Goal: Contribute content: Add original content to the website for others to see

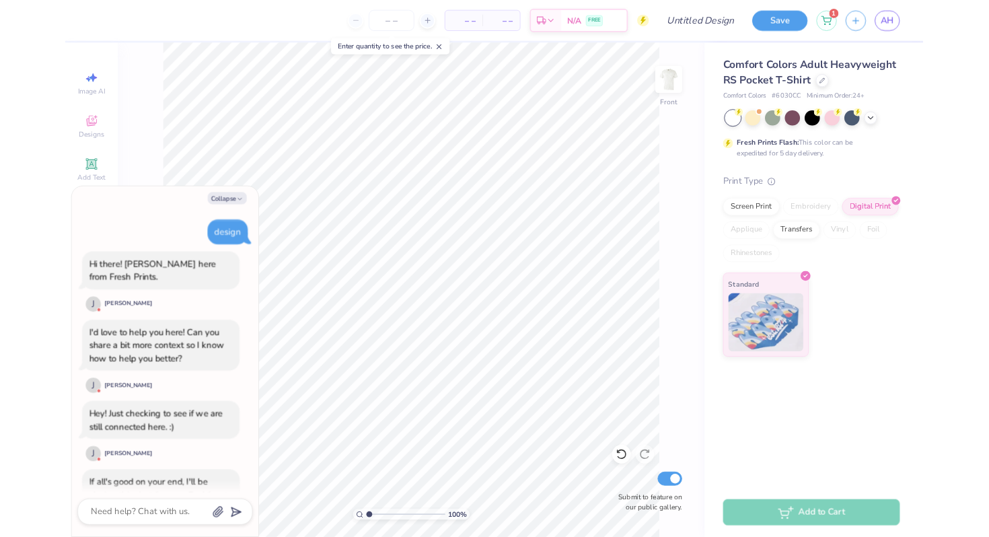
scroll to position [639, 0]
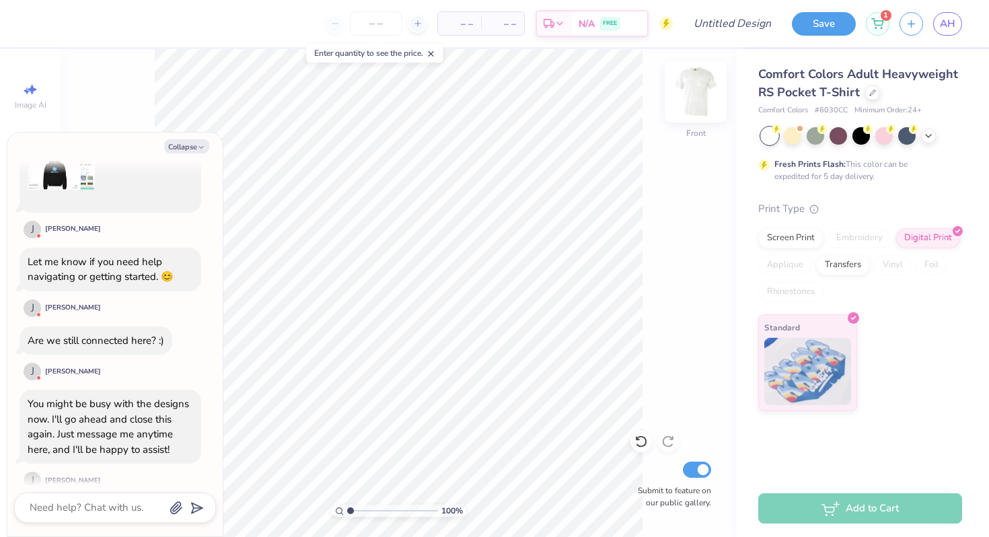
click at [533, 99] on img at bounding box center [695, 92] width 54 height 54
click at [533, 81] on div "100 % Back Submit to feature on our public gallery." at bounding box center [399, 293] width 676 height 488
click at [533, 89] on img at bounding box center [695, 92] width 54 height 54
click at [198, 152] on button "Collapse" at bounding box center [186, 146] width 45 height 14
type textarea "x"
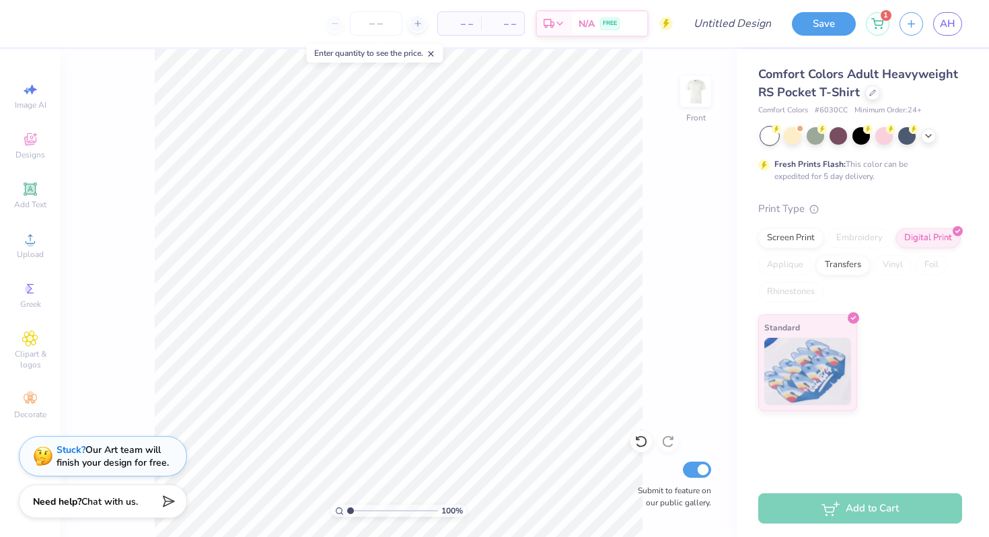
click at [533, 38] on div "Save 1 AH" at bounding box center [890, 23] width 197 height 47
click at [533, 27] on span "AH" at bounding box center [946, 23] width 15 height 15
click at [533, 173] on div "100 % Front W 11.98 11.98 " H 17.63 17.63 " Y 4.65 4.65 " Center Middle Top Bot…" at bounding box center [399, 293] width 676 height 488
type input "4.67"
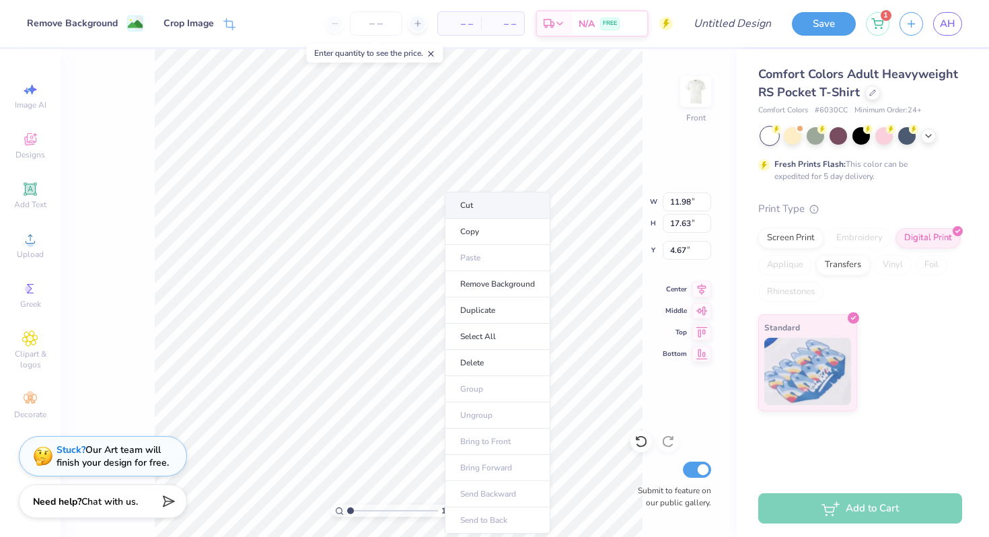
click at [490, 205] on li "Cut" at bounding box center [498, 205] width 106 height 27
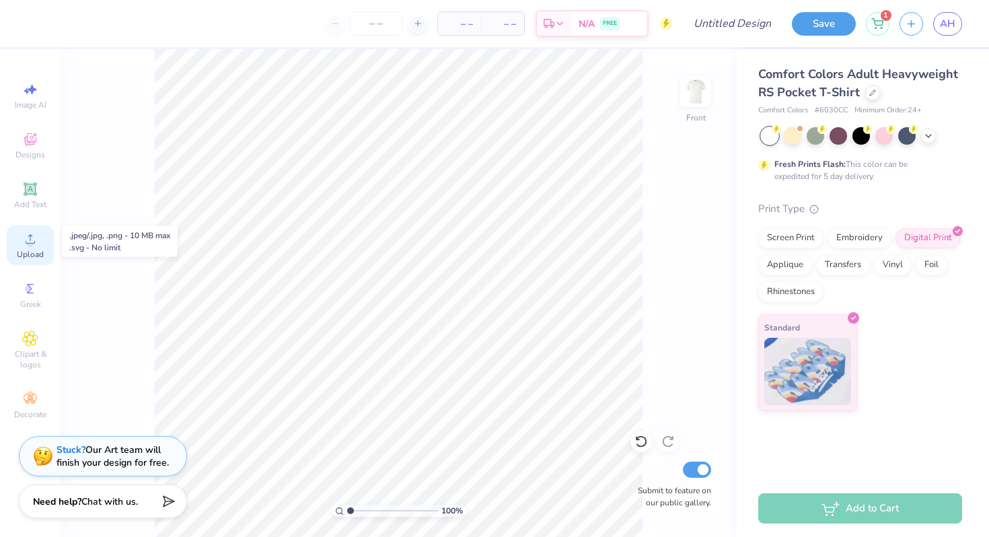
click at [21, 251] on span "Upload" at bounding box center [30, 254] width 27 height 11
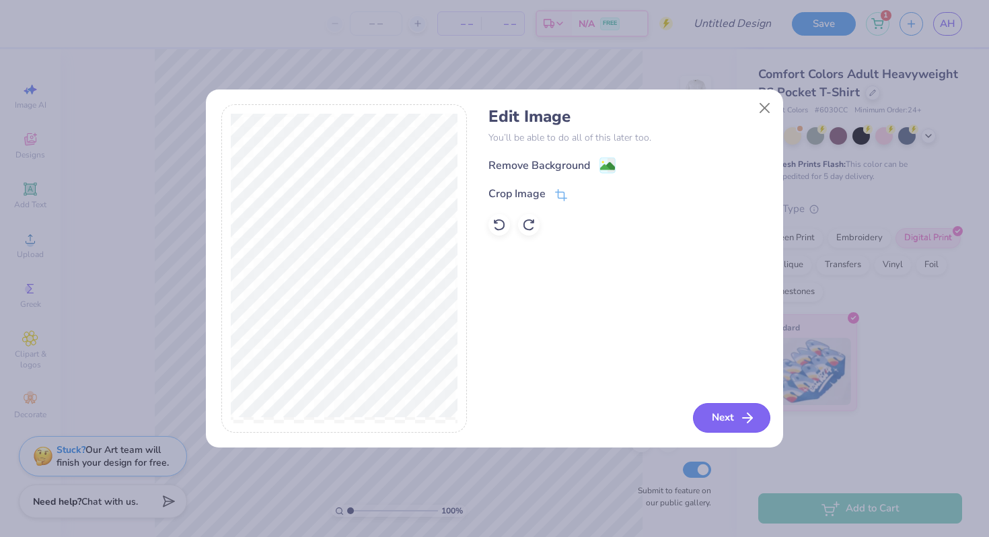
click at [533, 420] on icon "button" at bounding box center [747, 418] width 16 height 16
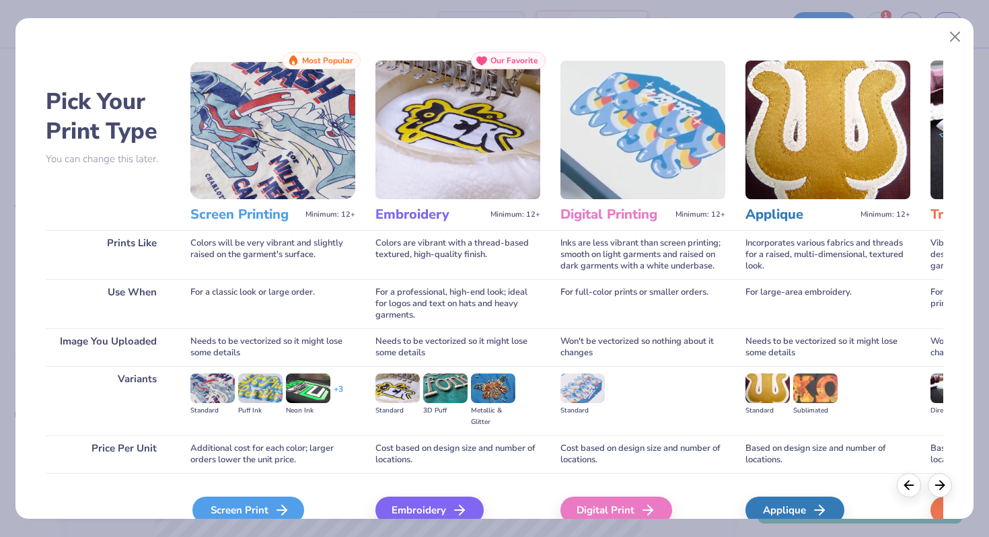
click at [241, 495] on div "Screen Print" at bounding box center [248, 509] width 112 height 27
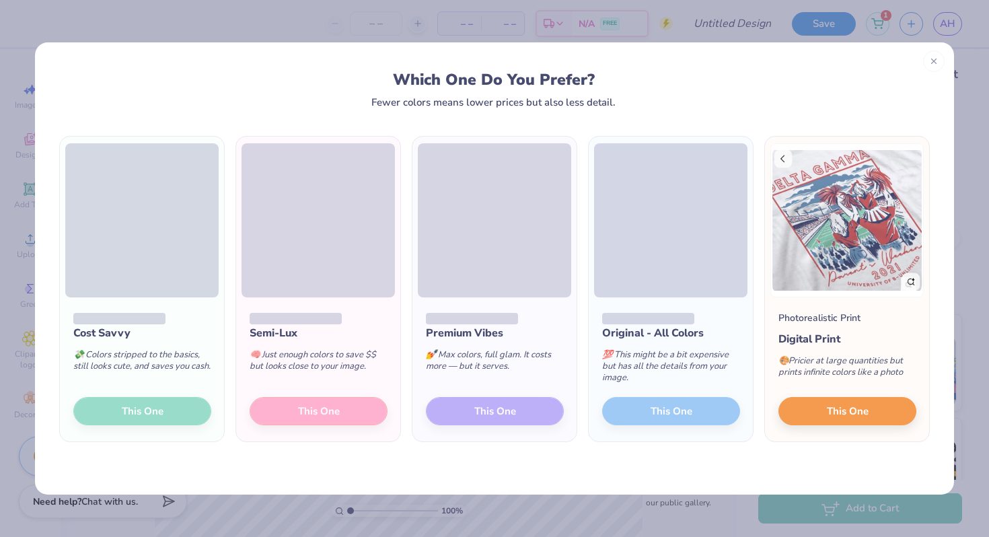
click at [141, 402] on div "Cost Savvy 💸 Colors stripped to the basics, still looks cute, and saves you cas…" at bounding box center [142, 369] width 164 height 144
click at [148, 410] on div "Cost Savvy 💸 Colors stripped to the basics, still looks cute, and saves you cas…" at bounding box center [142, 369] width 164 height 144
click at [120, 422] on div "Cost Savvy 💸 Colors stripped to the basics, still looks cute, and saves you cas…" at bounding box center [142, 369] width 164 height 144
click at [129, 424] on div "Cost Savvy 💸 Colors stripped to the basics, still looks cute, and saves you cas…" at bounding box center [142, 369] width 164 height 144
click at [178, 385] on div "💸 Colors stripped to the basics, still looks cute, and saves you cash." at bounding box center [142, 363] width 138 height 44
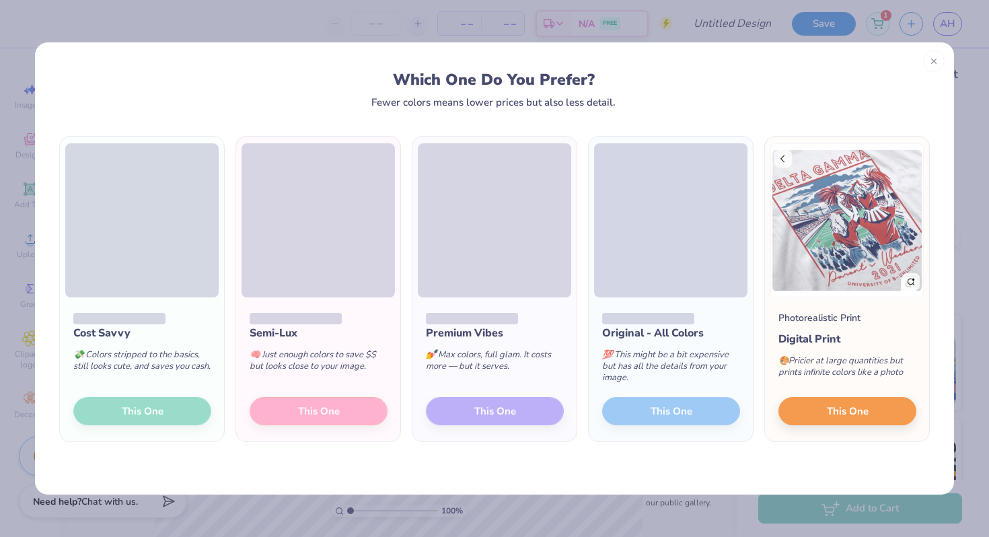
click at [176, 410] on div "Cost Savvy 💸 Colors stripped to the basics, still looks cute, and saves you cas…" at bounding box center [142, 369] width 164 height 144
click at [533, 154] on img at bounding box center [846, 220] width 153 height 154
click at [533, 164] on img at bounding box center [846, 220] width 153 height 154
click at [533, 423] on div "Photorealistic Print Digital Print 🎨 Pricier at large quantities but prints inf…" at bounding box center [847, 369] width 164 height 144
click at [533, 410] on span "This One" at bounding box center [847, 408] width 42 height 15
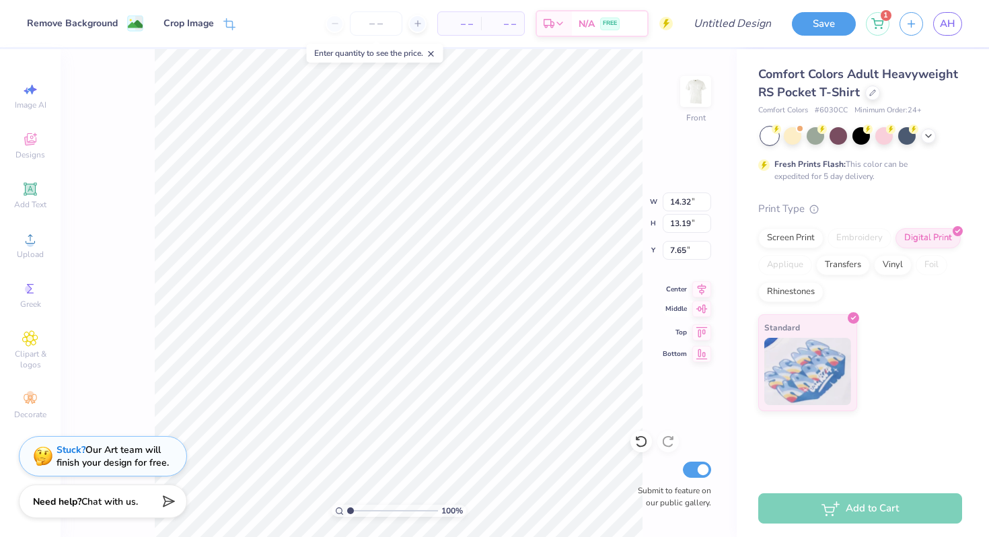
type input "13.96"
type input "12.86"
type input "5.45"
click at [533, 22] on button "Save" at bounding box center [824, 22] width 64 height 24
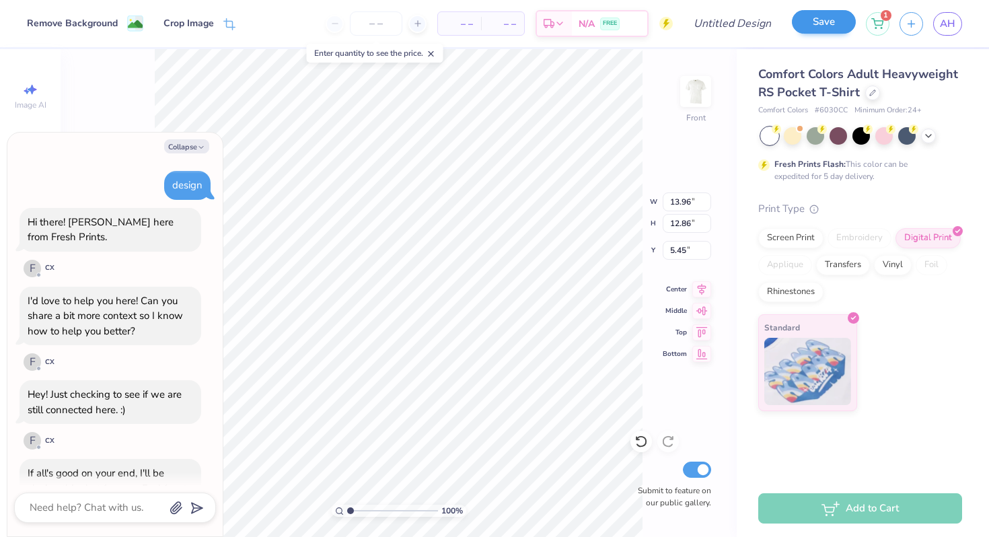
scroll to position [676, 0]
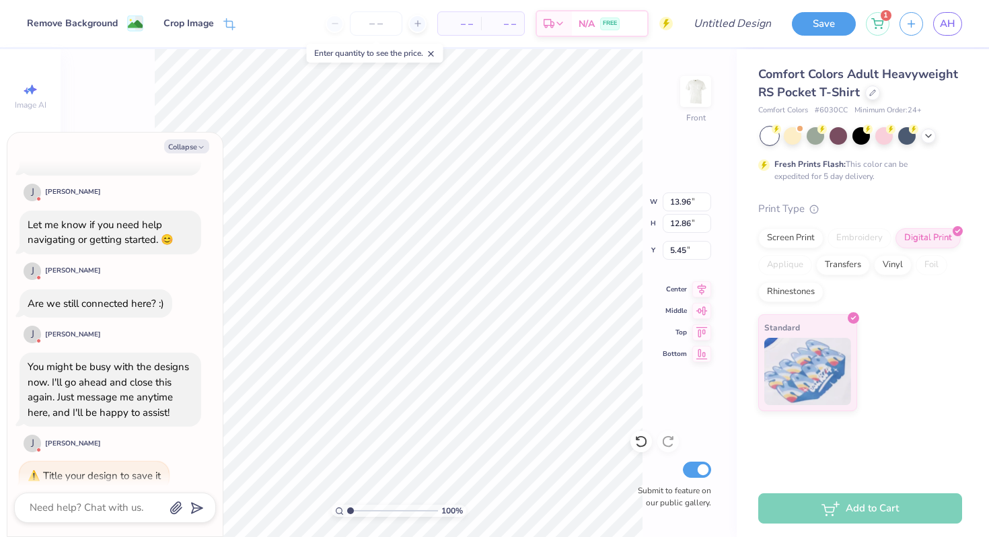
click at [109, 469] on div "Title your design to save it" at bounding box center [102, 475] width 118 height 13
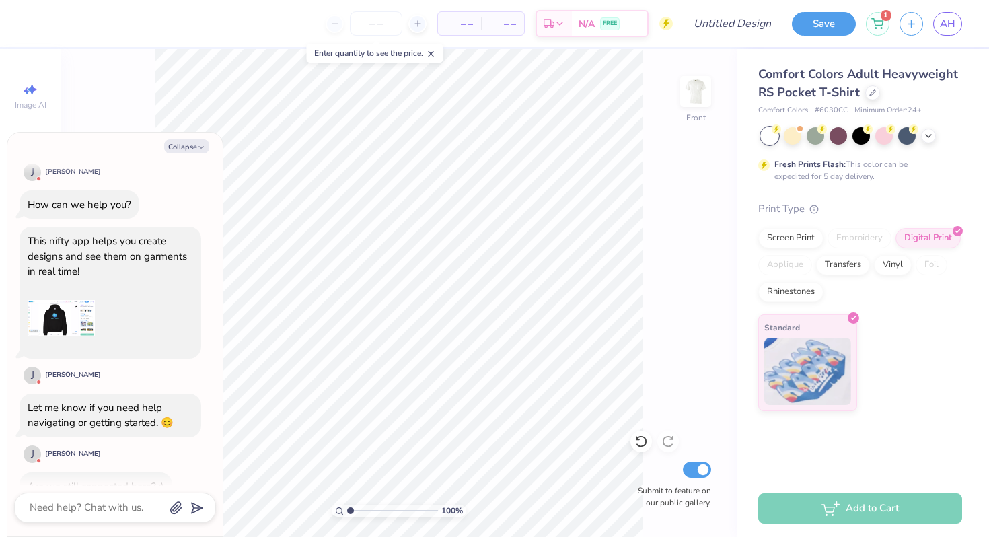
scroll to position [233, 0]
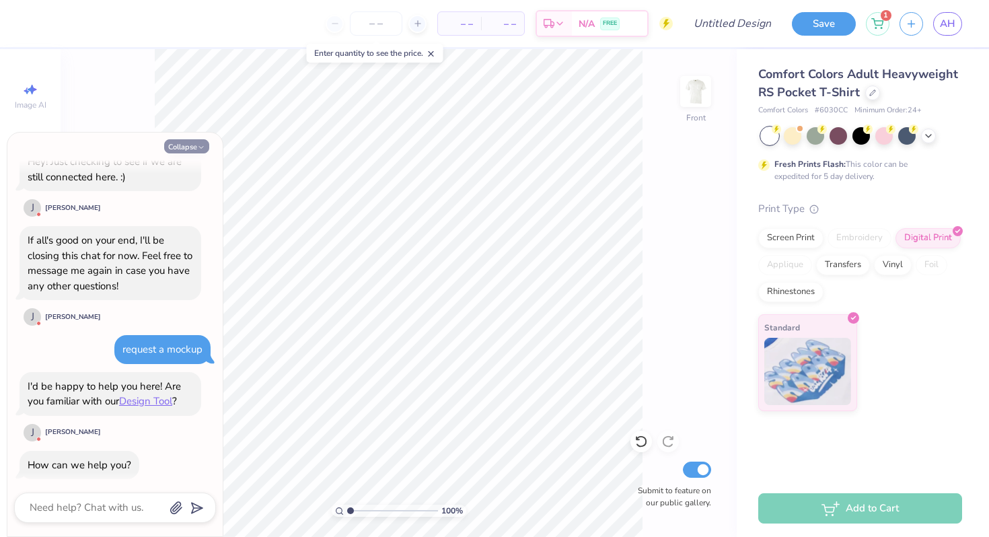
click at [196, 147] on button "Collapse" at bounding box center [186, 146] width 45 height 14
type textarea "x"
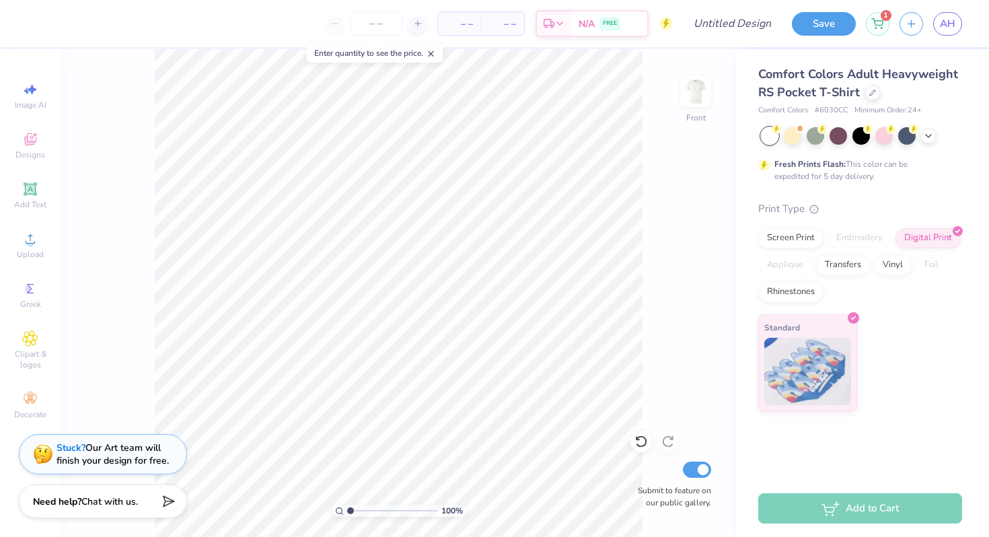
click at [85, 447] on div "Stuck? Our Art team will finish your design for free." at bounding box center [112, 454] width 112 height 26
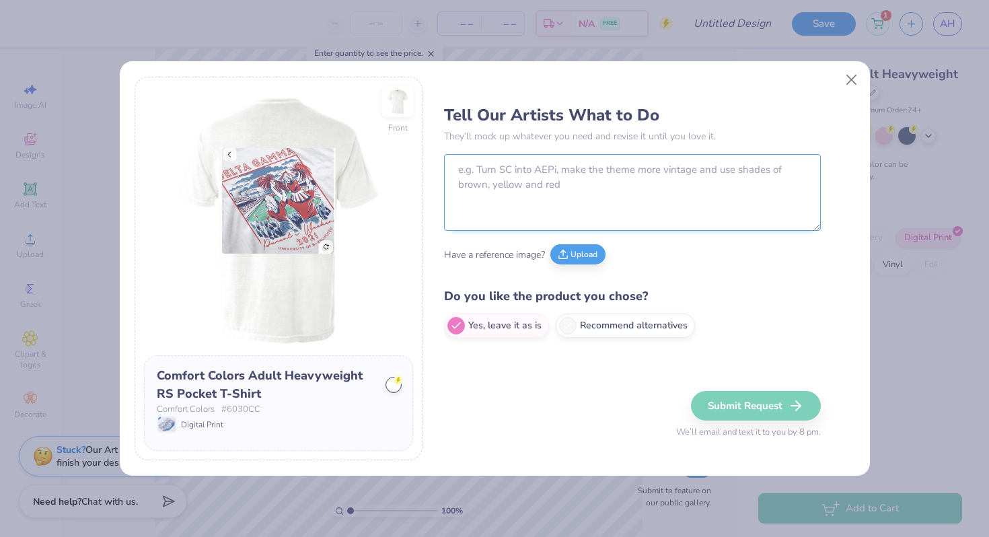
click at [533, 203] on textarea at bounding box center [632, 192] width 377 height 77
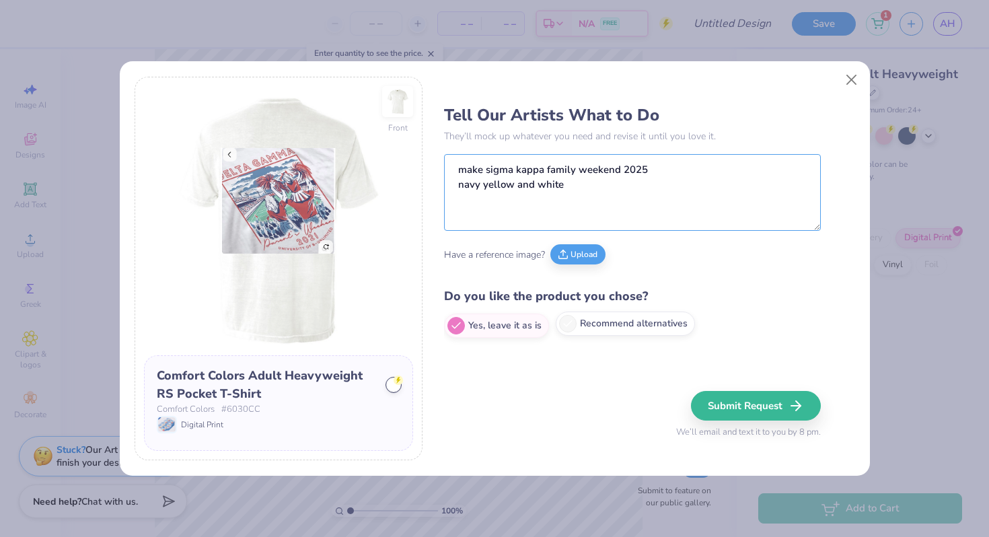
type textarea "make sigma kappa family weekend 2025 navy yellow and white"
click at [533, 334] on label "Recommend alternatives" at bounding box center [624, 323] width 139 height 24
click at [453, 330] on input "Recommend alternatives" at bounding box center [448, 325] width 9 height 9
radio input "true"
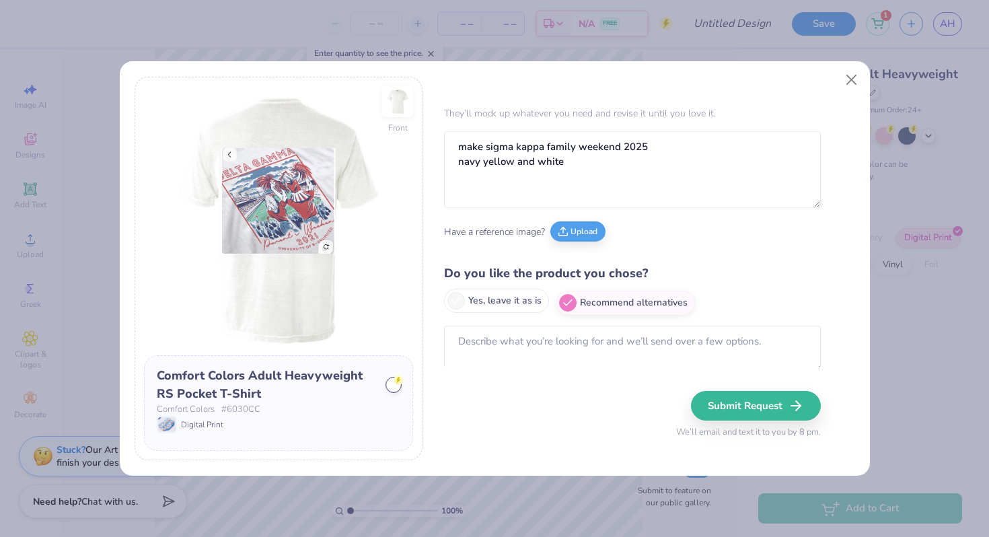
click at [502, 293] on label "Yes, leave it as is" at bounding box center [496, 300] width 105 height 24
click at [453, 321] on input "Yes, leave it as is" at bounding box center [448, 325] width 9 height 9
radio input "true"
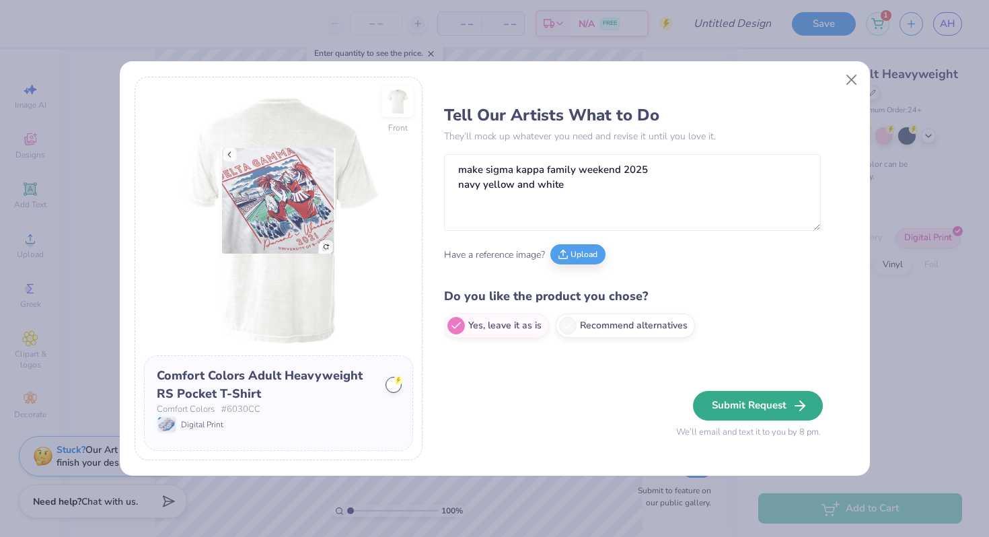
click at [533, 416] on button "Submit Request" at bounding box center [758, 406] width 130 height 30
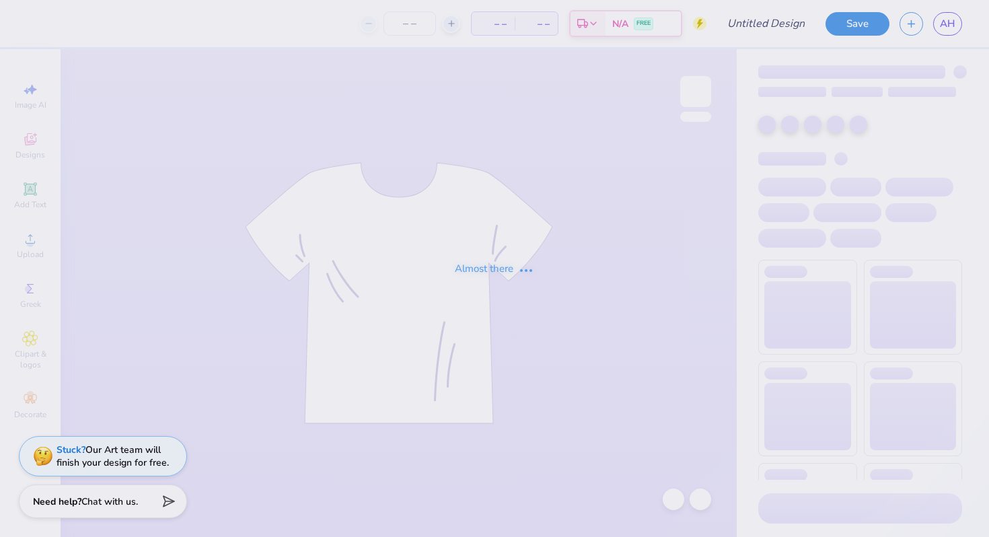
type input "University of Tennessee at Chattanooga : Anniston Hudson"
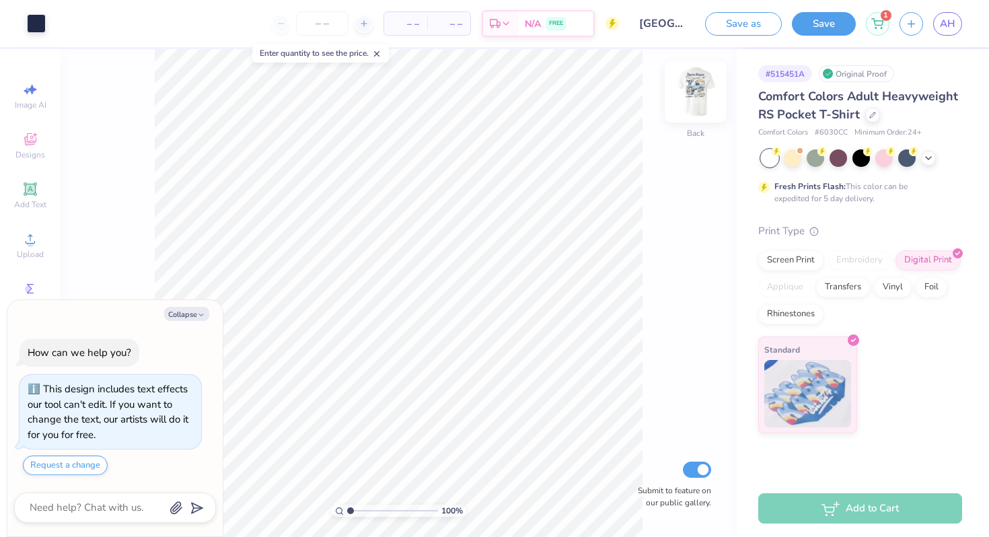
click at [689, 105] on img at bounding box center [695, 92] width 54 height 54
click at [793, 254] on div "Screen Print" at bounding box center [790, 258] width 65 height 20
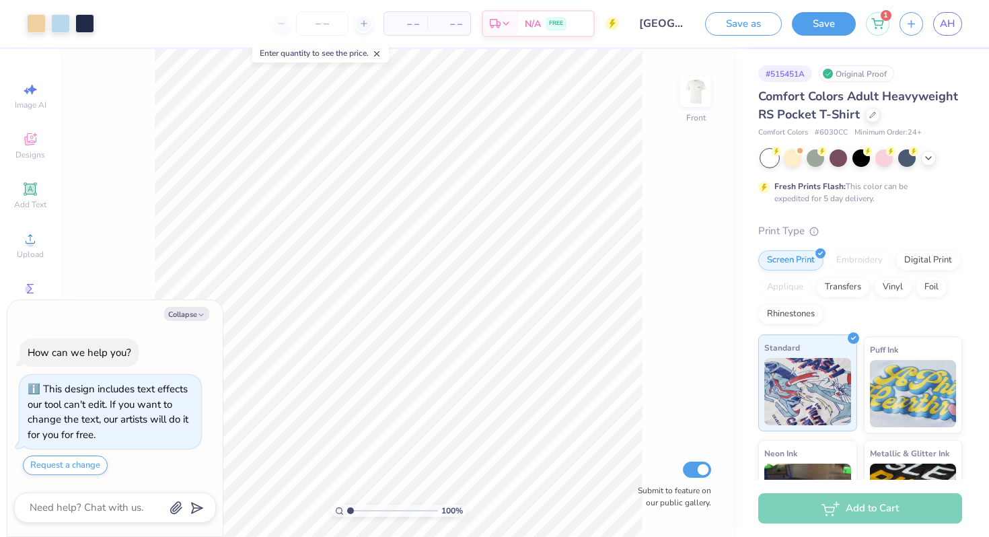
click at [822, 345] on div "Standard" at bounding box center [807, 382] width 99 height 97
click at [835, 21] on button "Save" at bounding box center [824, 22] width 64 height 24
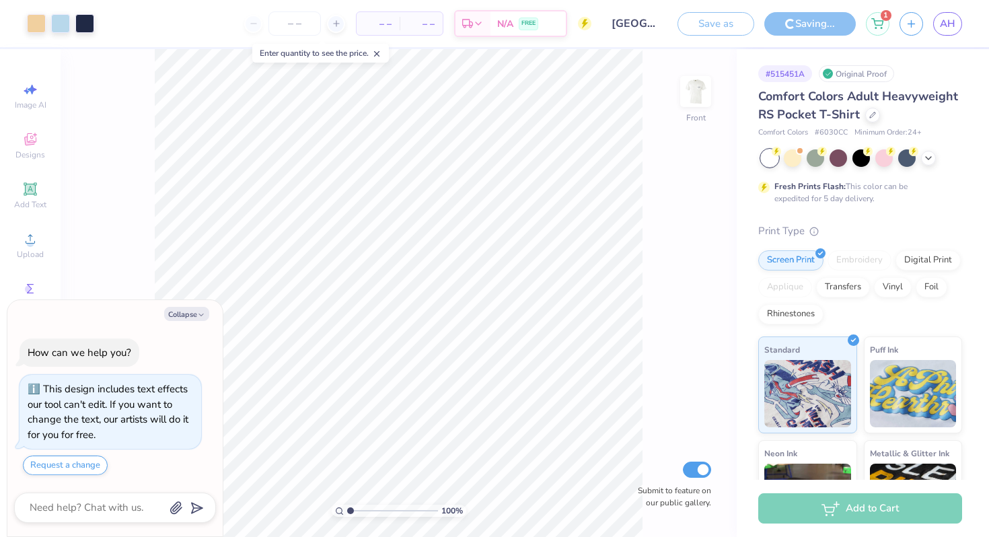
click at [586, 22] on icon at bounding box center [585, 24] width 6 height 9
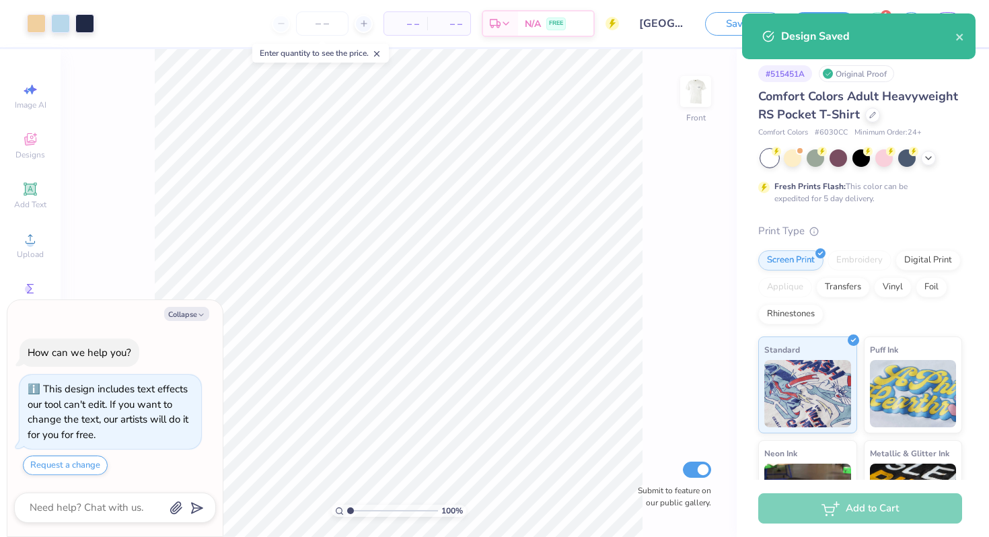
click at [967, 39] on div "Design Saved" at bounding box center [858, 36] width 233 height 46
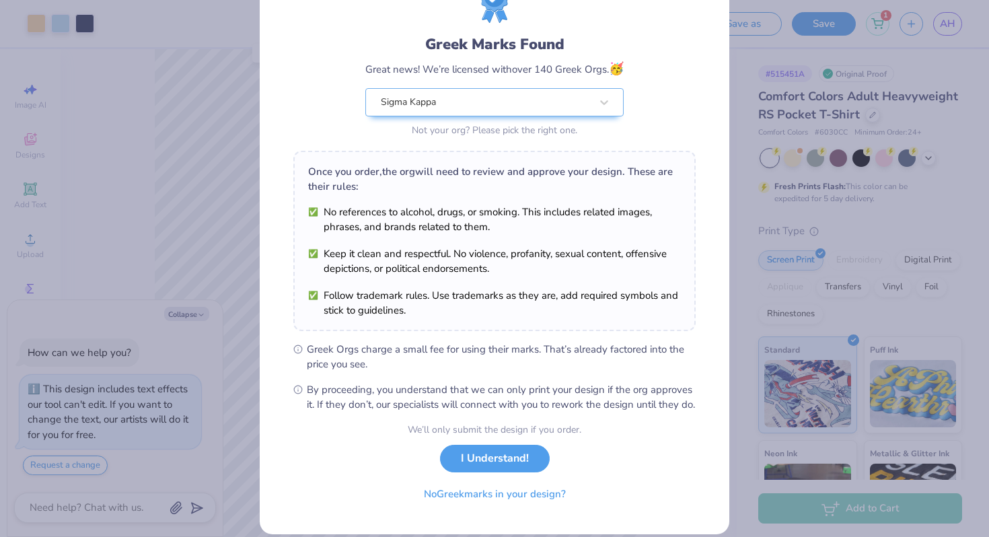
scroll to position [60, 0]
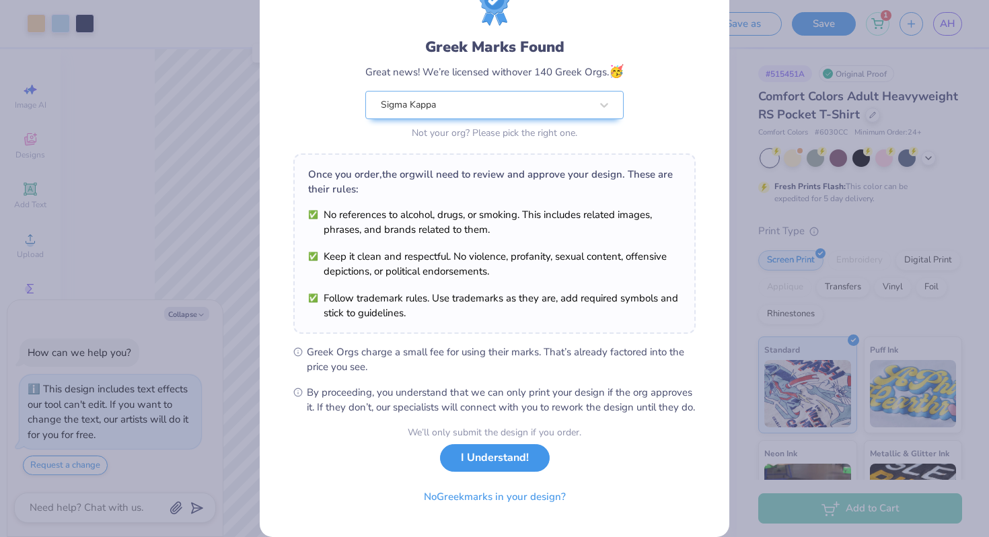
click at [467, 465] on button "I Understand!" at bounding box center [495, 458] width 110 height 28
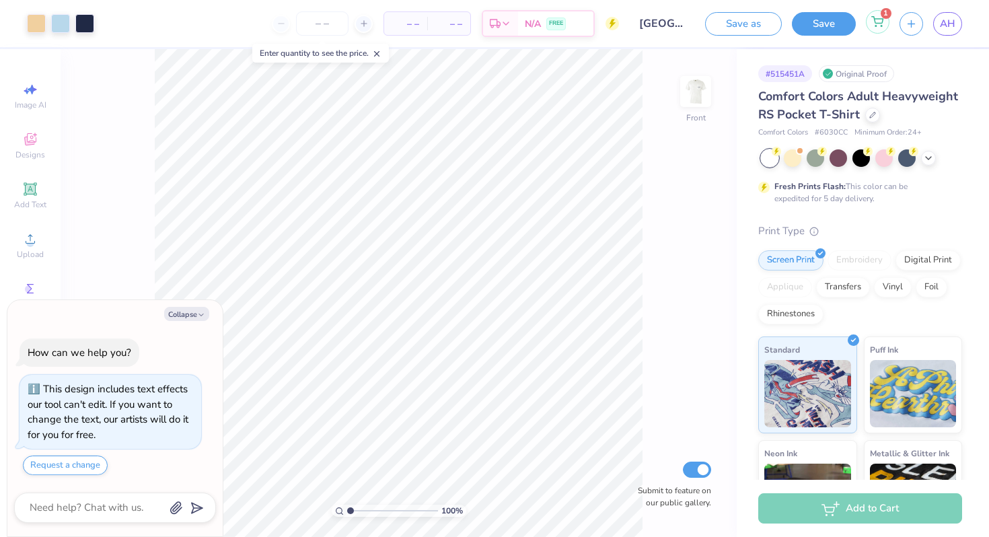
click at [873, 25] on icon at bounding box center [877, 21] width 12 height 11
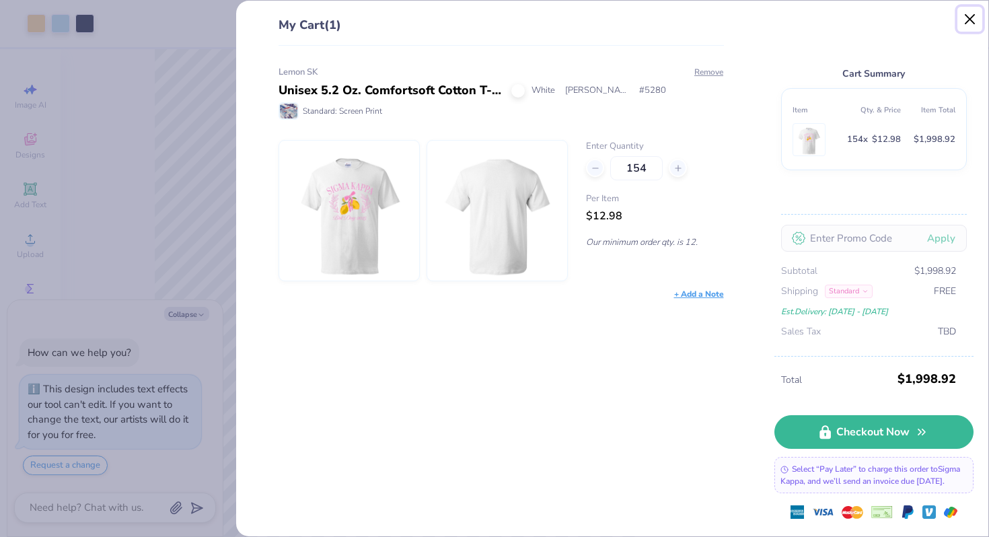
click at [977, 29] on button "Close" at bounding box center [970, 20] width 26 height 26
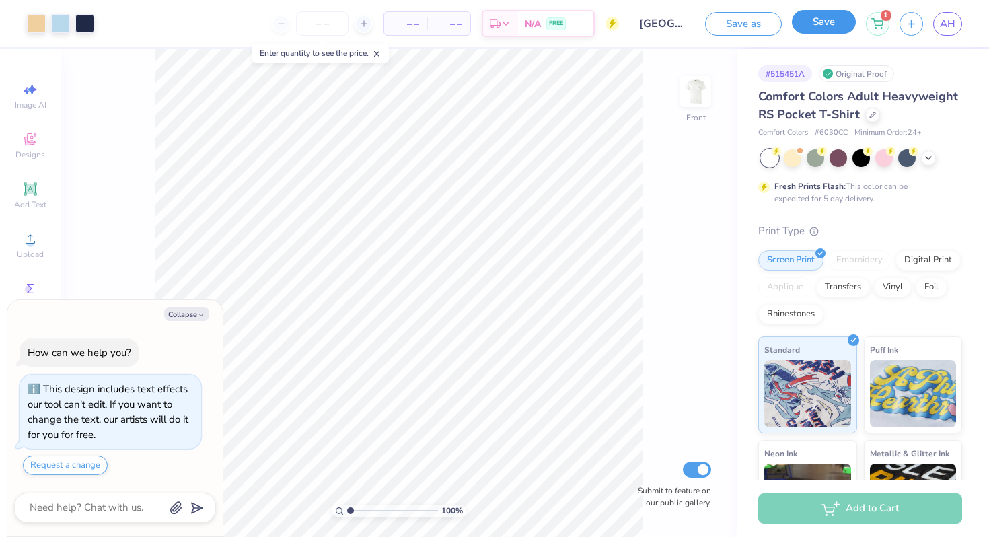
click at [844, 23] on button "Save" at bounding box center [824, 22] width 64 height 24
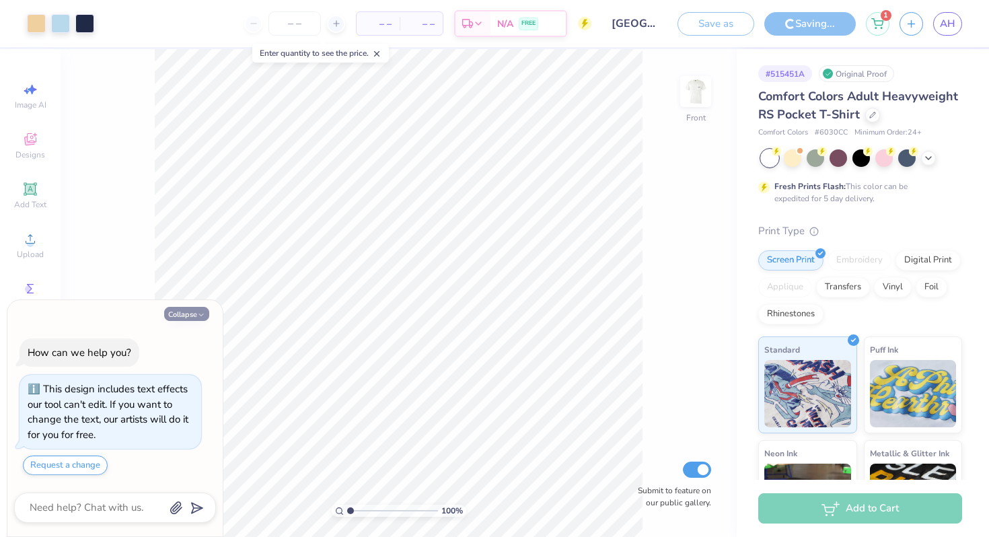
click at [190, 314] on button "Collapse" at bounding box center [186, 314] width 45 height 14
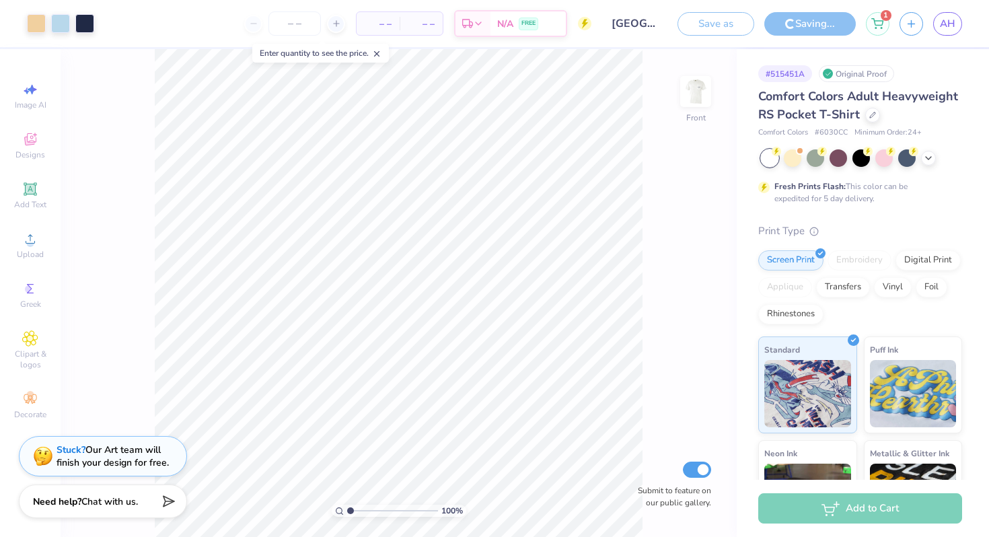
type textarea "x"
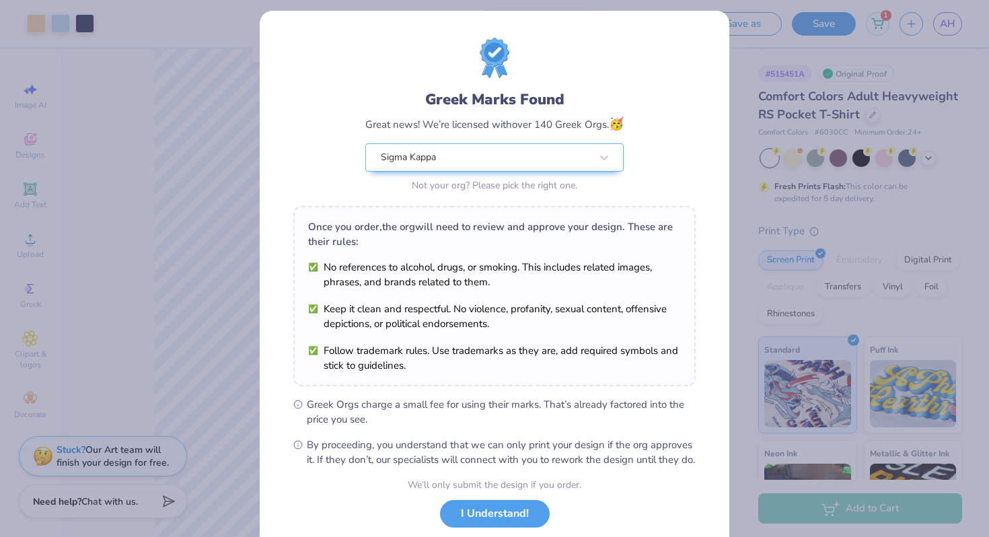
scroll to position [93, 0]
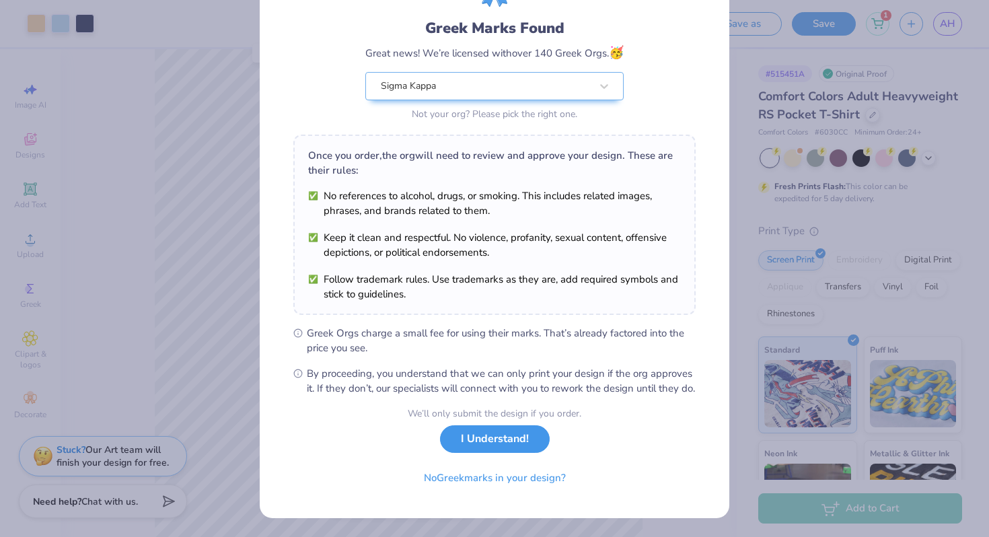
click at [516, 434] on button "I Understand!" at bounding box center [495, 439] width 110 height 28
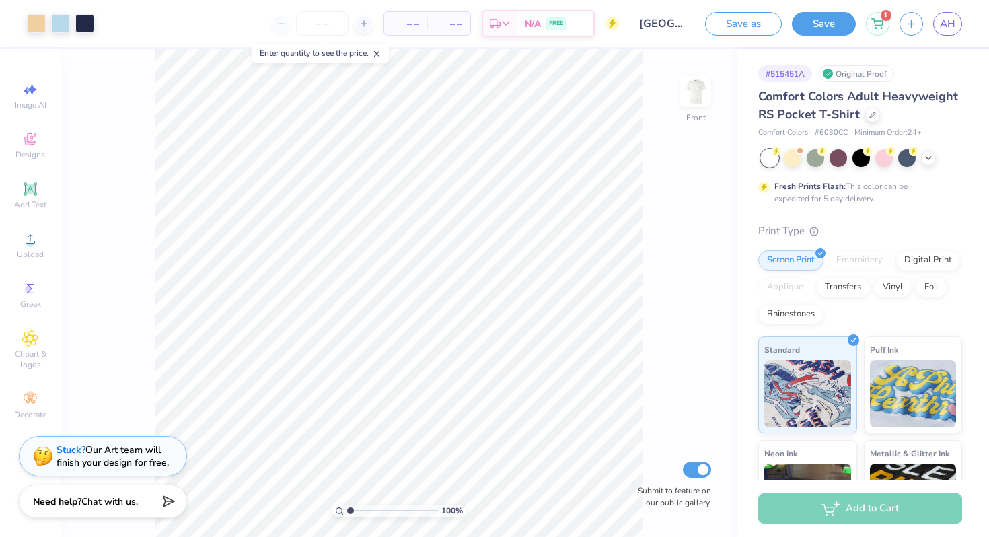
scroll to position [0, 0]
type input "1.41"
type textarea "x"
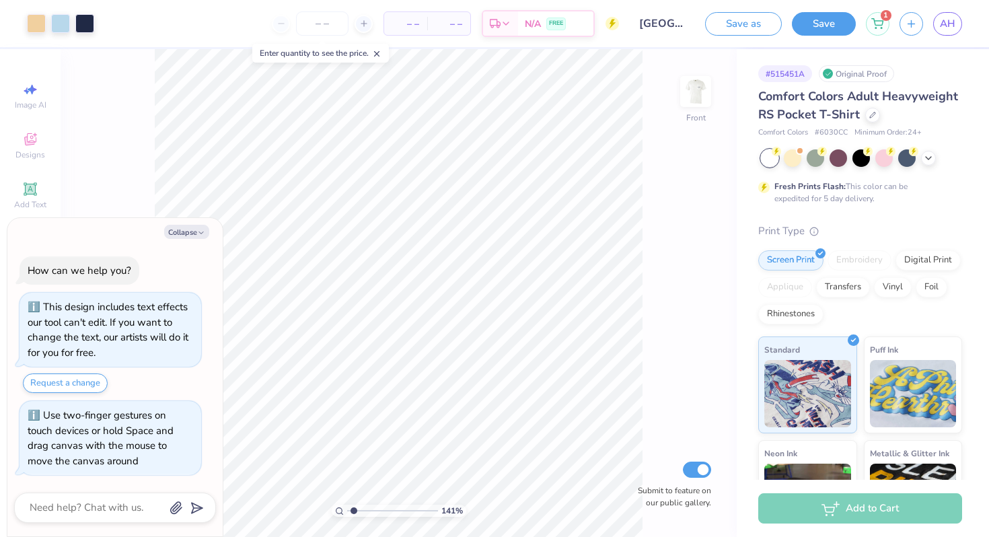
click at [349, 505] on input "range" at bounding box center [392, 510] width 91 height 12
type input "1"
click at [350, 504] on input "range" at bounding box center [392, 510] width 91 height 12
click at [193, 234] on button "Collapse" at bounding box center [186, 232] width 45 height 14
type textarea "x"
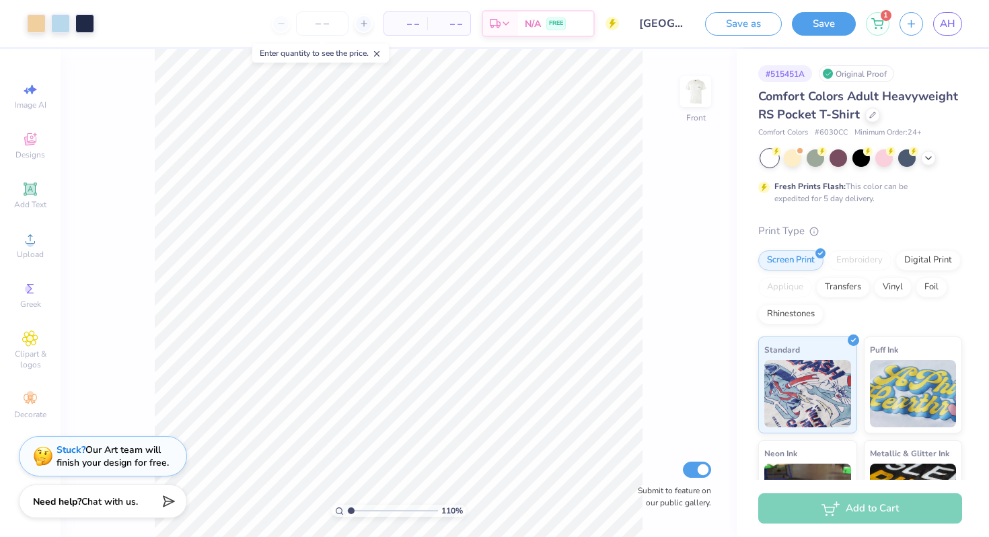
click at [350, 505] on input "range" at bounding box center [392, 510] width 91 height 12
click at [380, 56] on icon at bounding box center [376, 53] width 9 height 9
type input "1.29"
click at [352, 506] on input "range" at bounding box center [392, 510] width 91 height 12
click at [823, 22] on button "Save" at bounding box center [824, 22] width 64 height 24
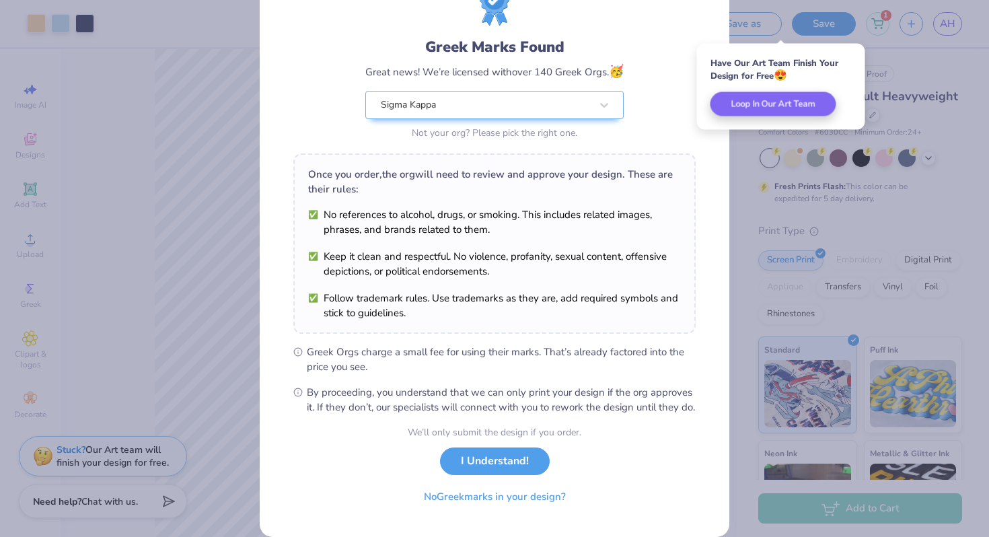
scroll to position [62, 0]
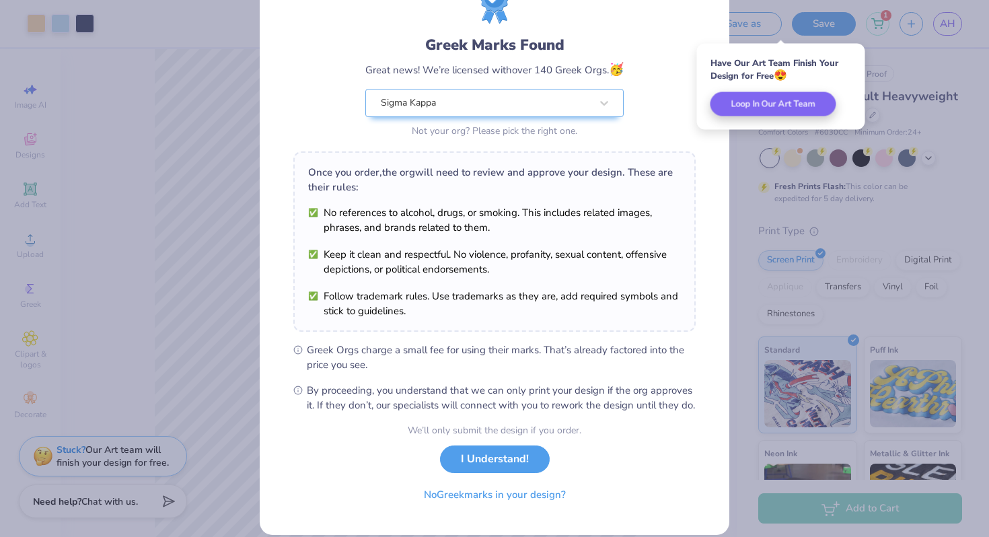
click at [315, 215] on li "No references to alcohol, drugs, or smoking. This includes related images, phra…" at bounding box center [494, 220] width 373 height 30
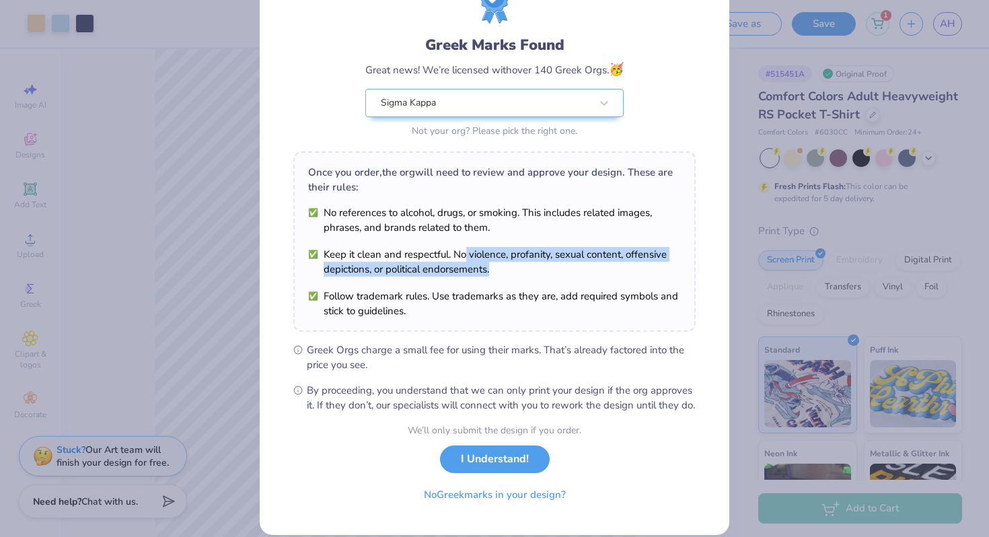
drag, startPoint x: 462, startPoint y: 260, endPoint x: 517, endPoint y: 274, distance: 56.9
click at [518, 274] on li "Keep it clean and respectful. No violence, profanity, sexual content, offensive…" at bounding box center [494, 262] width 373 height 30
click at [517, 274] on li "Keep it clean and respectful. No violence, profanity, sexual content, offensive…" at bounding box center [494, 262] width 373 height 30
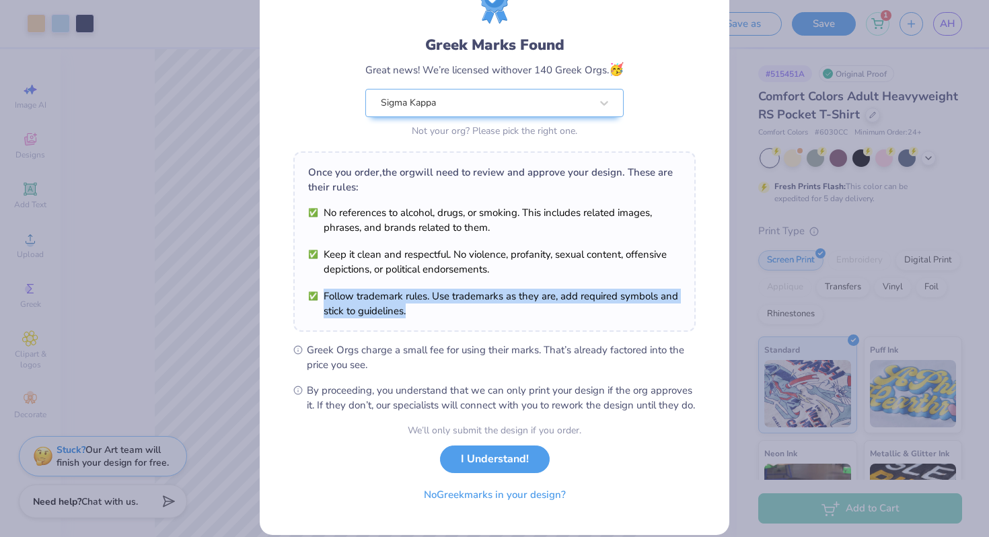
drag, startPoint x: 369, startPoint y: 287, endPoint x: 516, endPoint y: 317, distance: 150.3
click at [516, 317] on ul "No references to alcohol, drugs, or smoking. This includes related images, phra…" at bounding box center [494, 261] width 373 height 113
click at [516, 317] on li "Follow trademark rules. Use trademarks as they are, add required symbols and st…" at bounding box center [494, 303] width 373 height 30
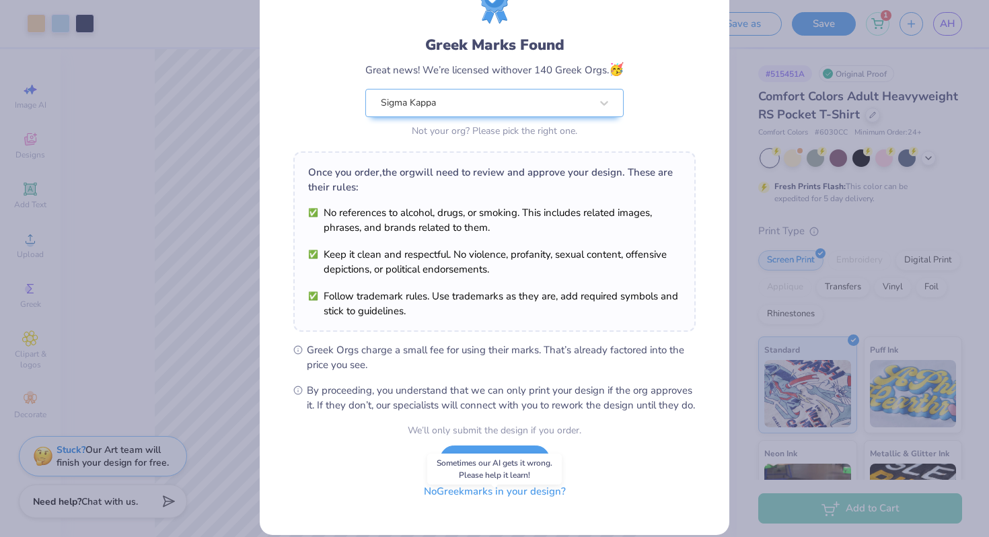
click at [460, 505] on button "No Greek marks in your design?" at bounding box center [494, 491] width 165 height 28
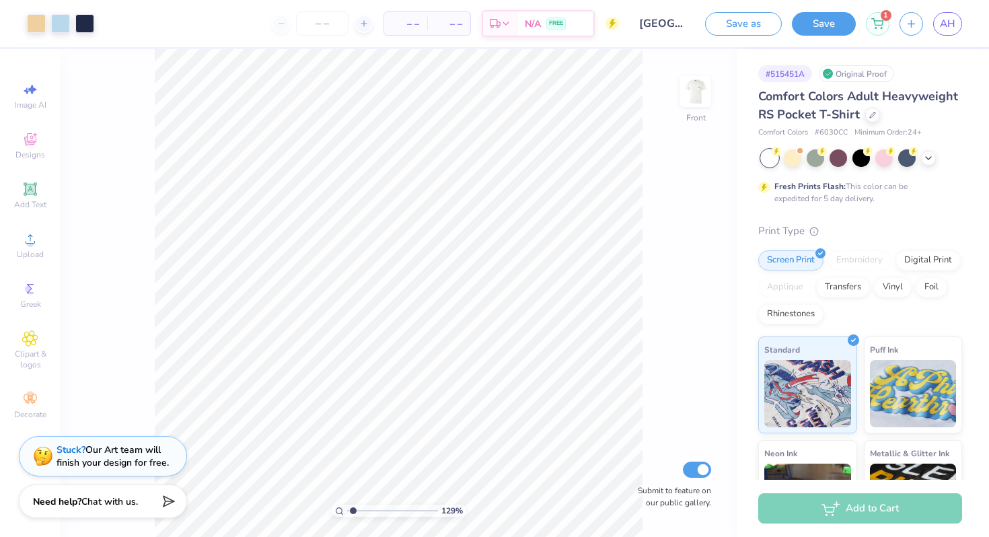
scroll to position [0, 0]
click at [831, 44] on div "Save as Save 1 AH" at bounding box center [847, 23] width 284 height 47
click at [831, 32] on button "Save" at bounding box center [824, 22] width 64 height 24
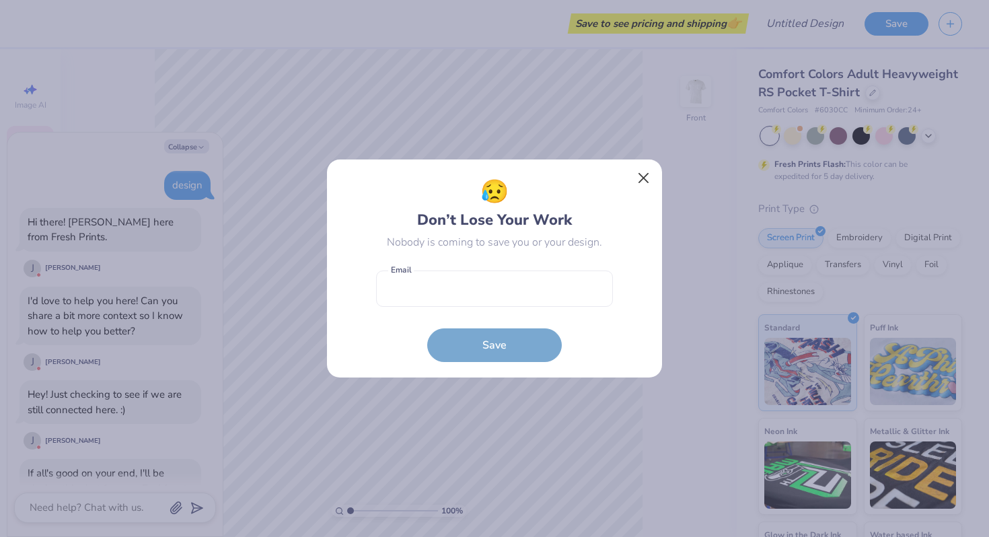
scroll to position [639, 0]
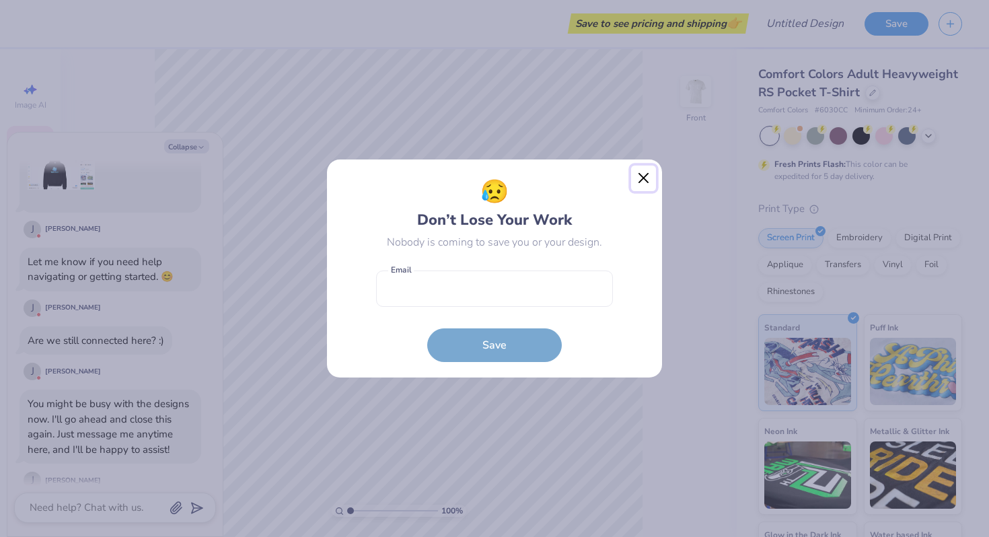
click at [646, 165] on button "Close" at bounding box center [644, 178] width 26 height 26
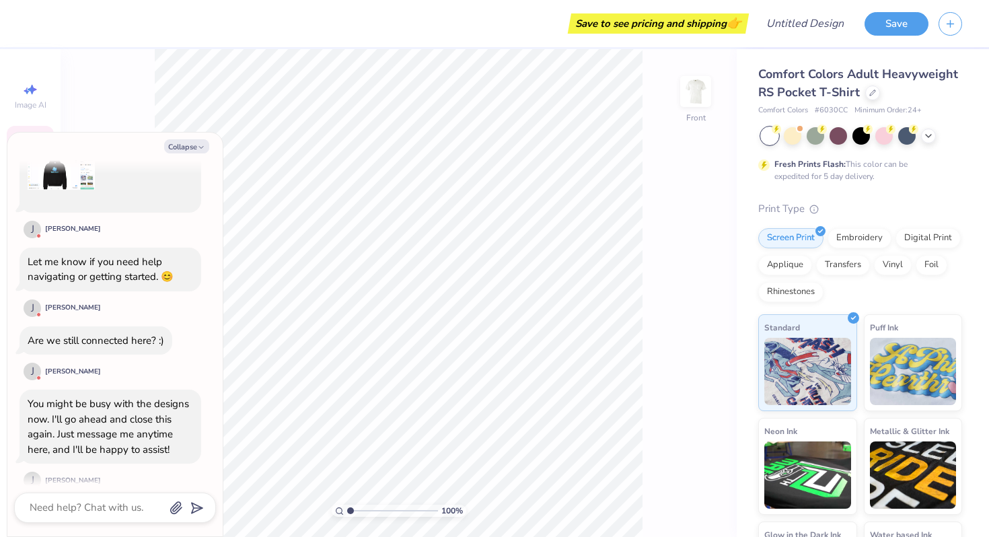
scroll to position [332, 0]
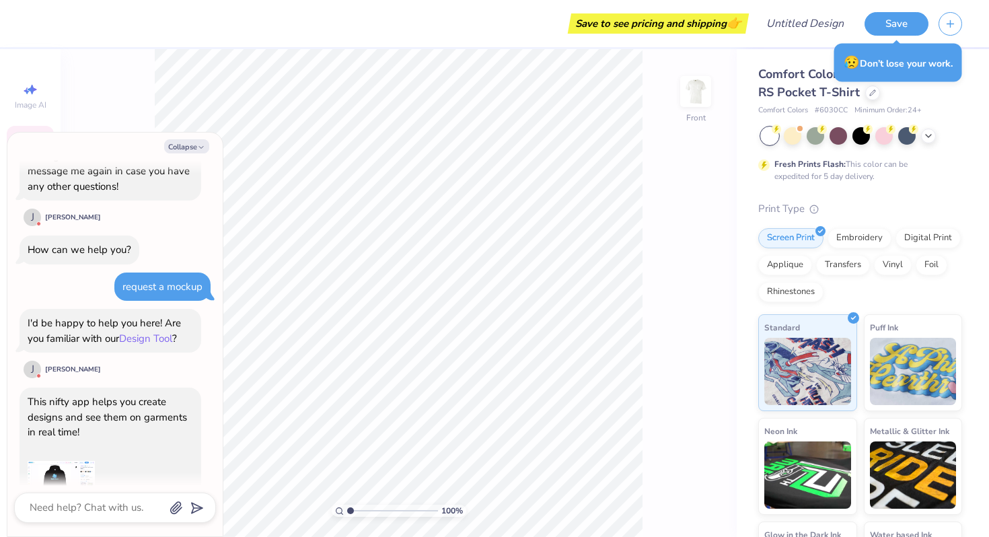
type textarea "x"
